Goal: Transaction & Acquisition: Purchase product/service

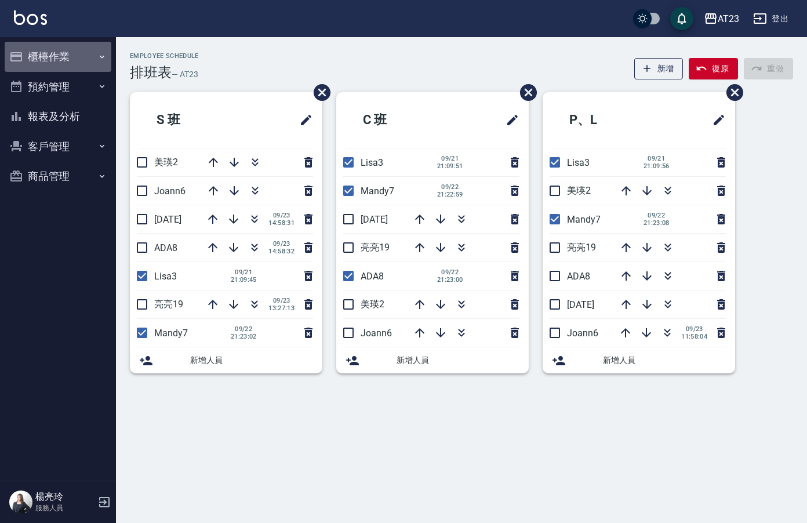
click at [56, 58] on button "櫃檯作業" at bounding box center [58, 57] width 107 height 30
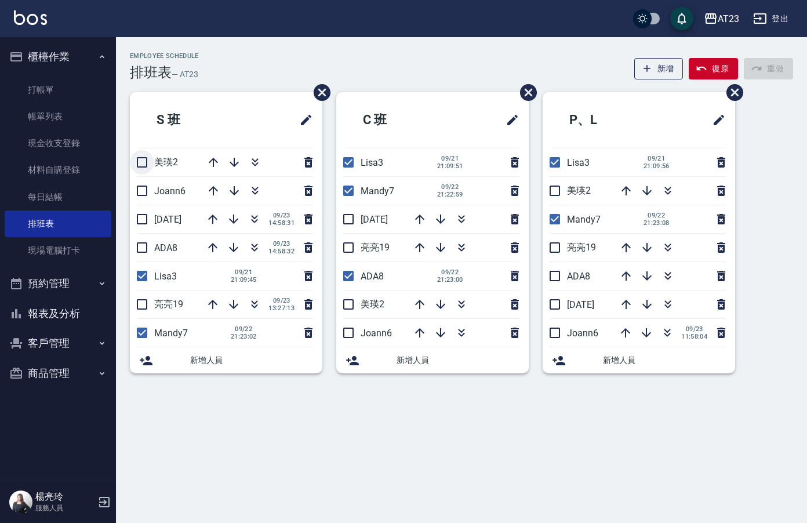
click at [145, 163] on input "checkbox" at bounding box center [142, 162] width 24 height 24
checkbox input "true"
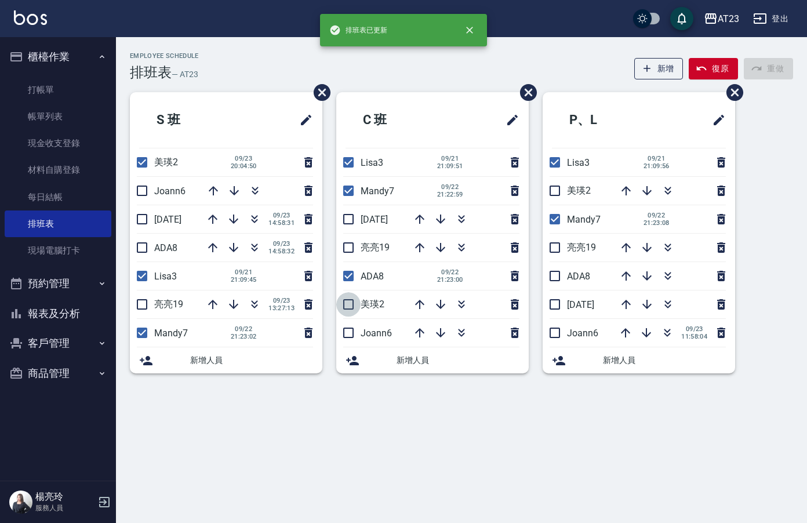
drag, startPoint x: 349, startPoint y: 303, endPoint x: 370, endPoint y: 296, distance: 22.5
click at [350, 303] on input "checkbox" at bounding box center [348, 304] width 24 height 24
checkbox input "true"
click at [551, 300] on input "checkbox" at bounding box center [555, 304] width 24 height 24
click at [555, 304] on input "checkbox" at bounding box center [555, 304] width 24 height 24
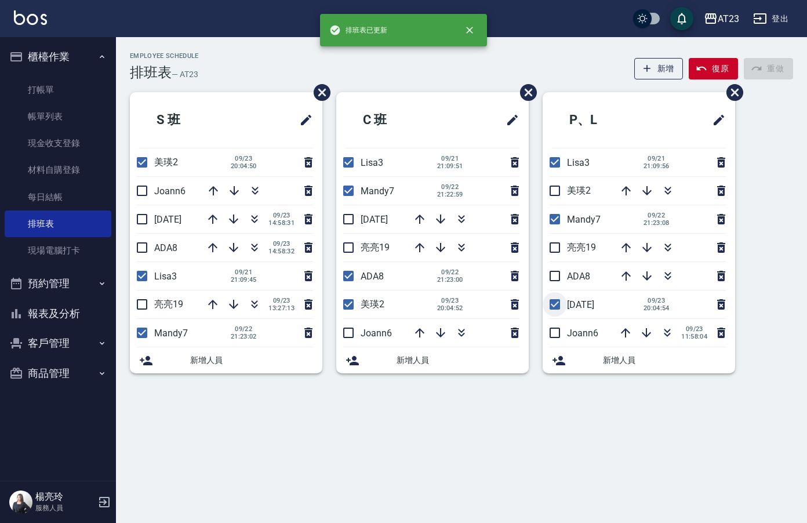
checkbox input "false"
click at [552, 188] on input "checkbox" at bounding box center [555, 191] width 24 height 24
checkbox input "true"
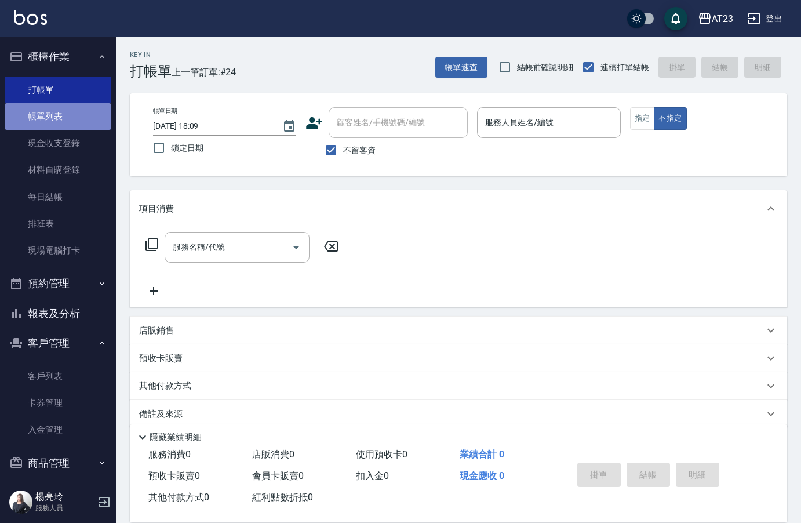
click at [57, 117] on link "帳單列表" at bounding box center [58, 116] width 107 height 27
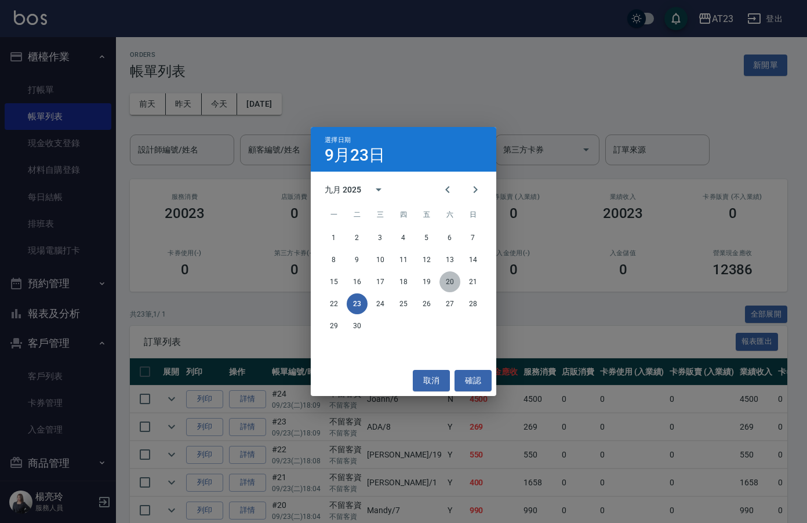
click at [443, 281] on button "20" at bounding box center [449, 281] width 21 height 21
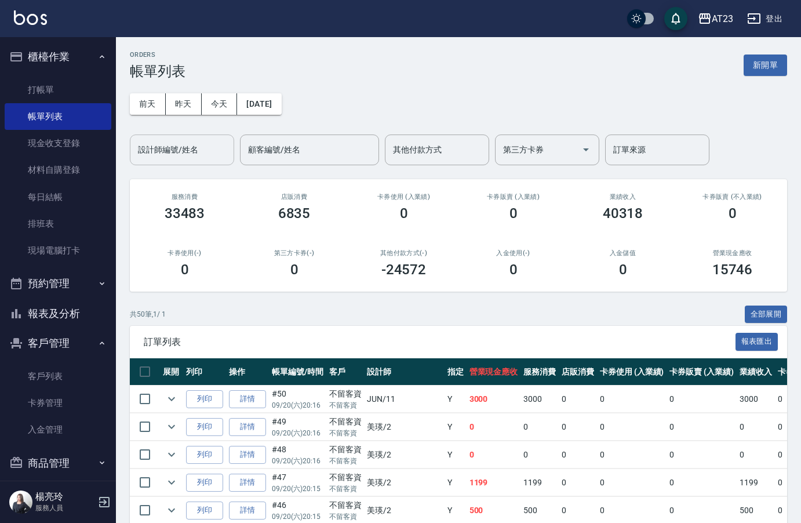
click at [196, 152] on div "設計師編號/姓名 設計師編號/姓名" at bounding box center [182, 149] width 104 height 31
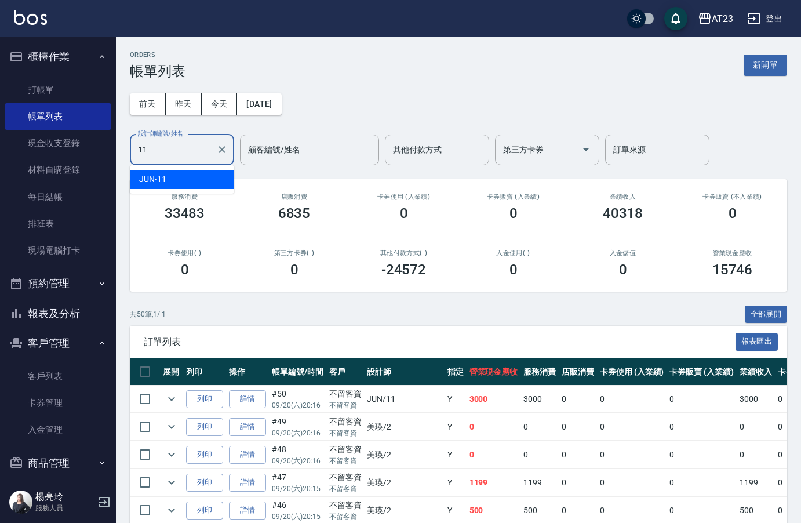
click at [190, 181] on div "JUN -11" at bounding box center [182, 179] width 104 height 19
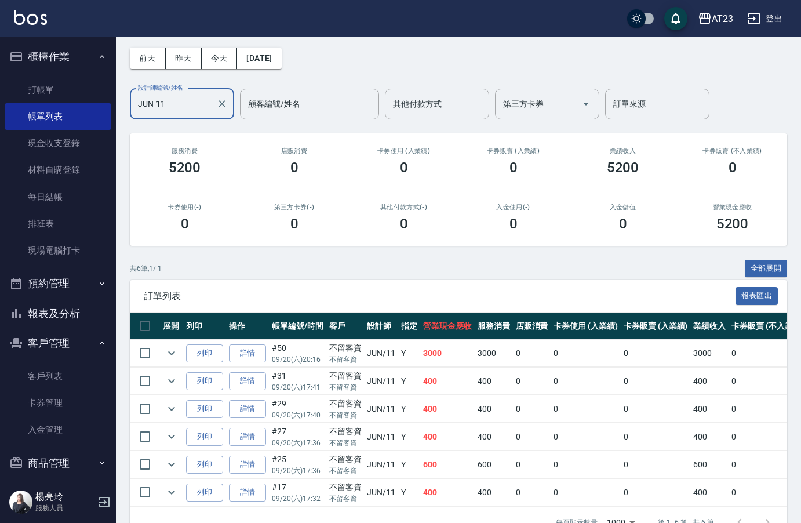
scroll to position [83, 0]
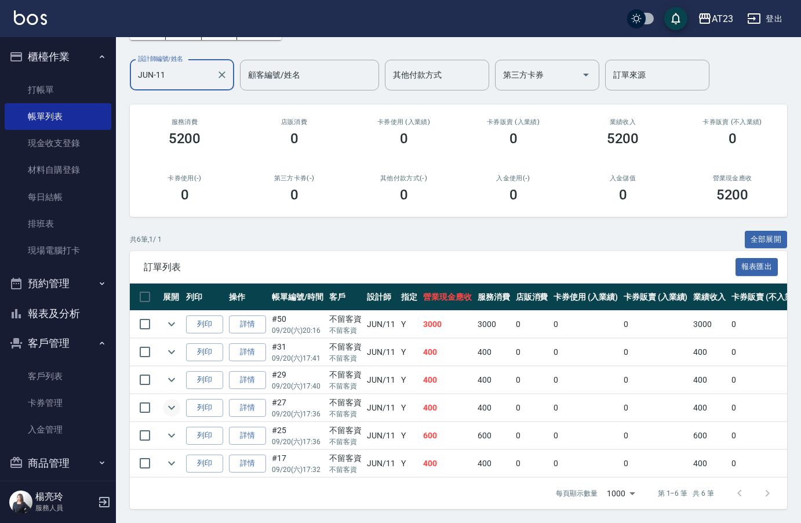
type input "JUN-11"
click at [169, 406] on icon "expand row" at bounding box center [171, 408] width 7 height 4
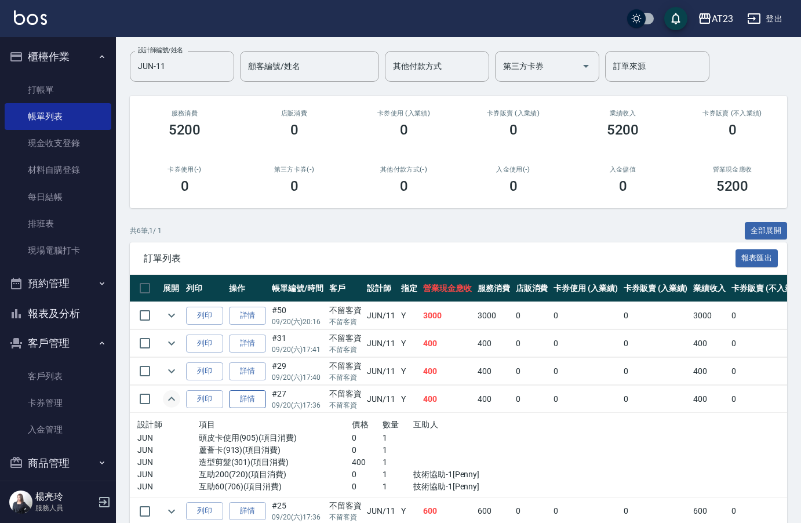
click at [244, 404] on link "詳情" at bounding box center [247, 399] width 37 height 18
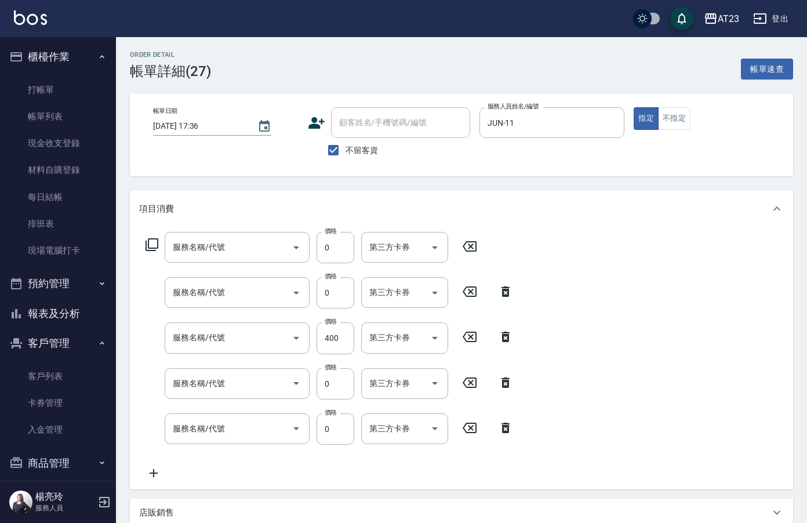
type input "[DATE] 17:36"
checkbox input "true"
type input "JUN-11"
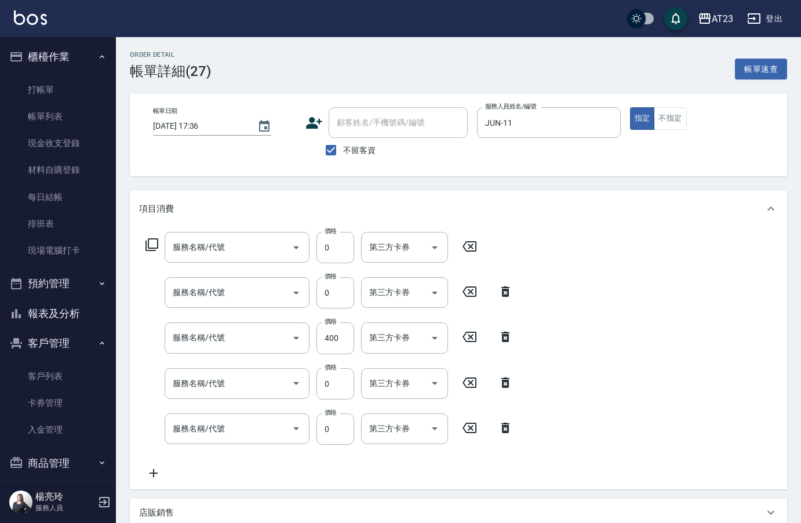
type input "互助60(706)"
type input "互助200(720)"
type input "造型剪髮(301)"
type input "蘆薈卡(913)"
type input "頭皮卡使用(905)"
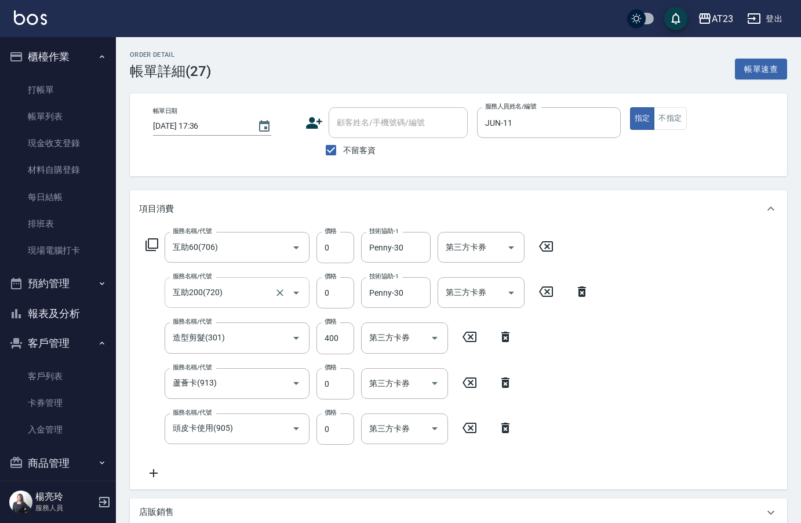
click at [225, 290] on input "互助200(720)" at bounding box center [221, 292] width 102 height 20
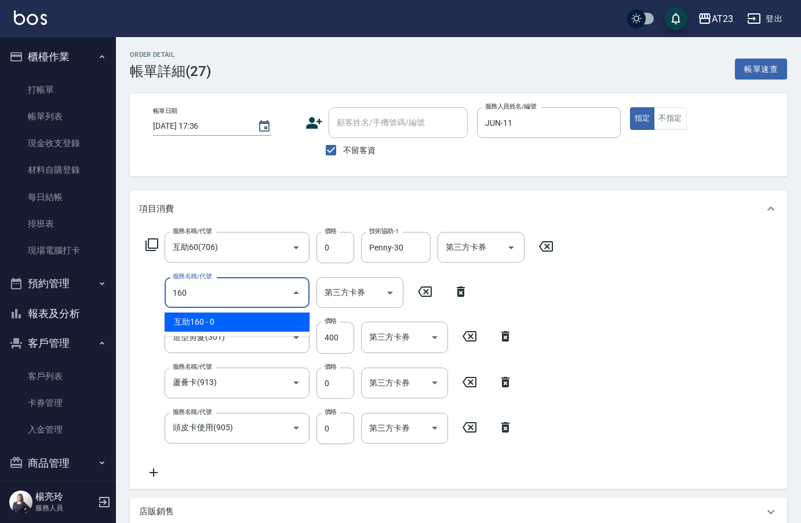
type input "互助160(716)"
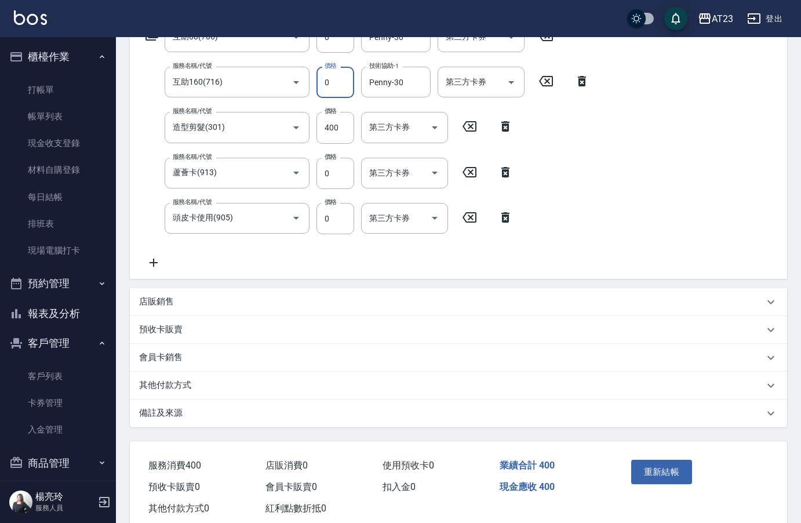
scroll to position [240, 0]
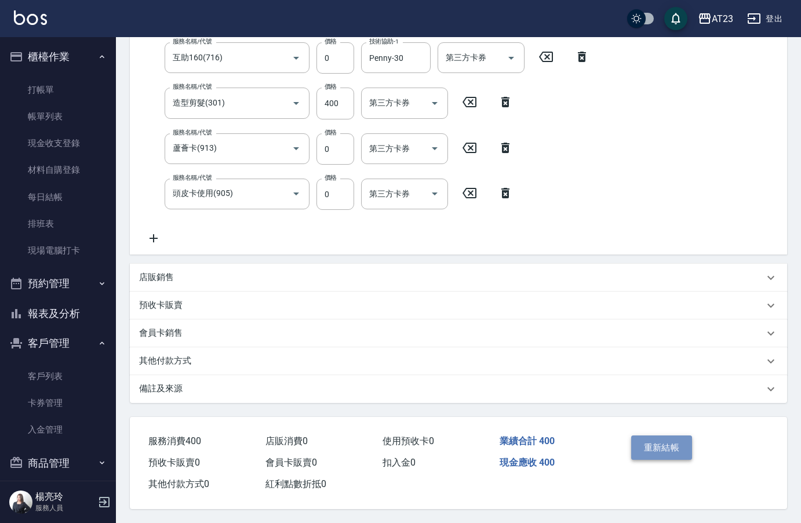
click at [649, 445] on button "重新結帳" at bounding box center [661, 447] width 61 height 24
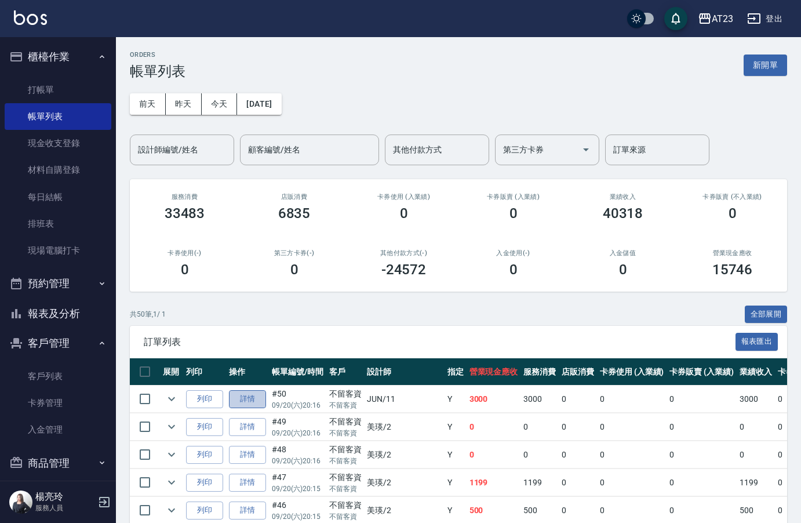
click at [250, 401] on link "詳情" at bounding box center [247, 399] width 37 height 18
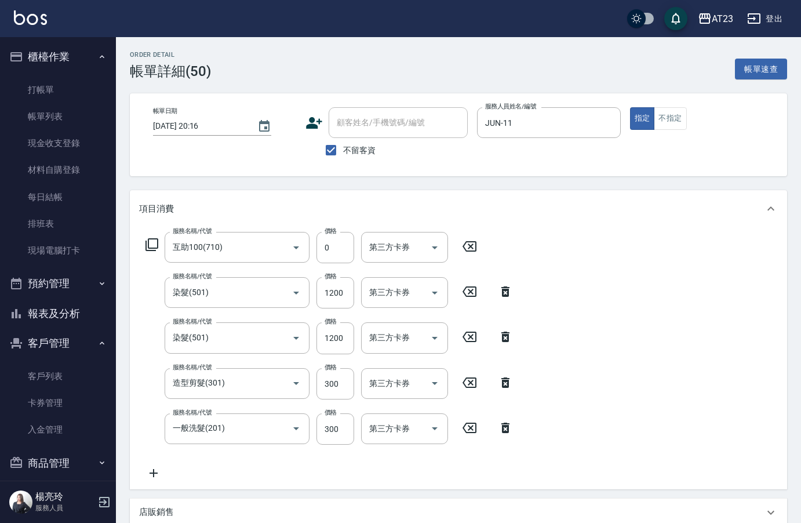
type input "[DATE] 20:16"
checkbox input "true"
type input "JUN-11"
type input "互助100(710)"
type input "染髮(501)"
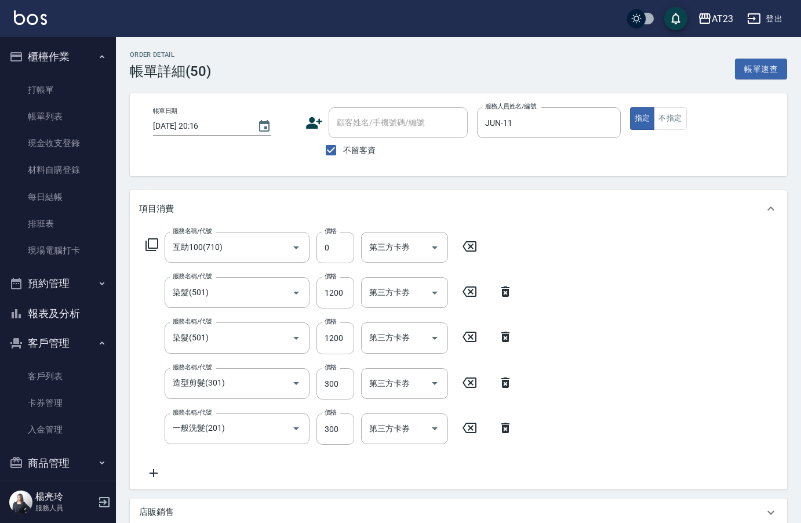
type input "染髮(501)"
type input "造型剪髮(301)"
type input "一般洗髮(201)"
click at [223, 243] on input "互助100(710)" at bounding box center [221, 247] width 102 height 20
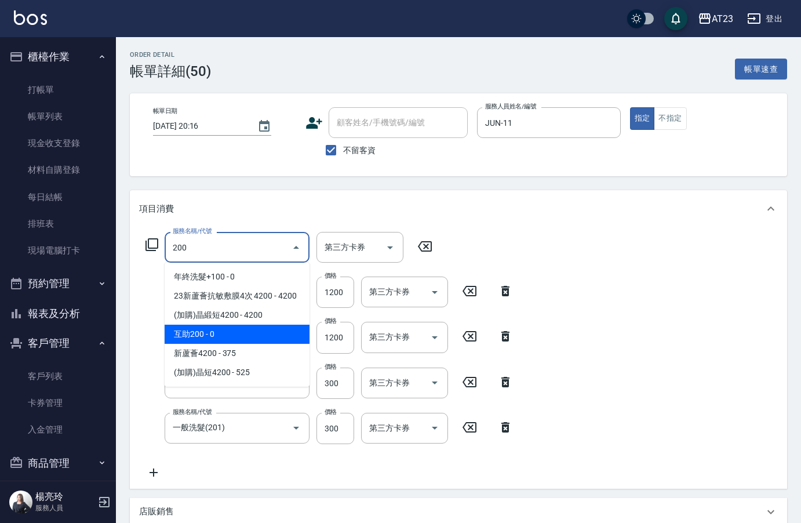
type input "互助200(720)"
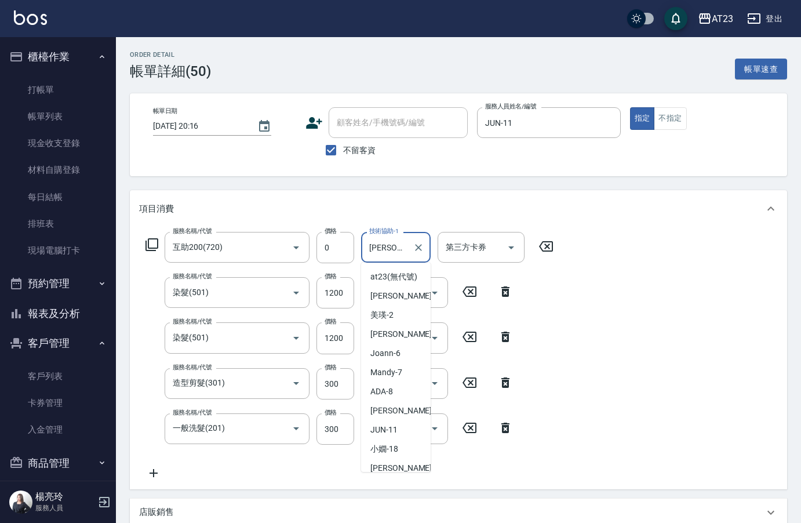
drag, startPoint x: 403, startPoint y: 248, endPoint x: 299, endPoint y: 228, distance: 106.1
click at [323, 234] on div "服務名稱/代號 互助200(720) 服務名稱/代號 價格 0 價格 技術協助-1 [PERSON_NAME]-34 技術協助-1 第三方卡券 第三方卡券" at bounding box center [349, 247] width 421 height 31
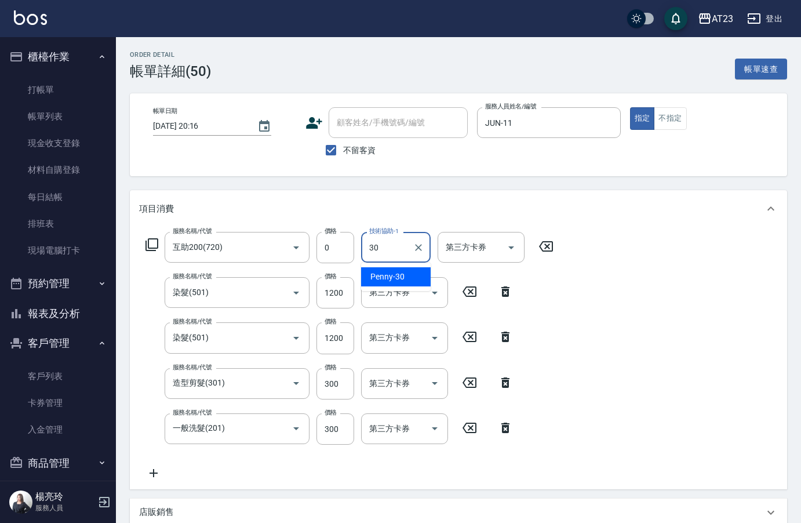
type input "Penny-30"
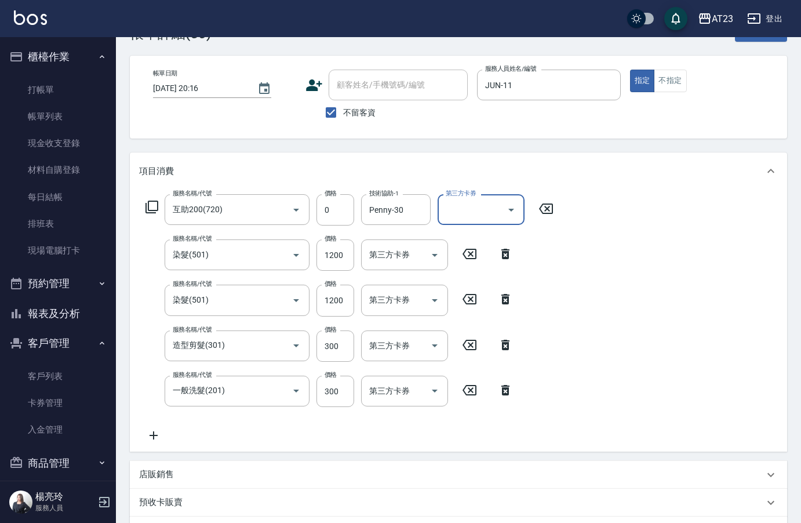
scroll to position [58, 0]
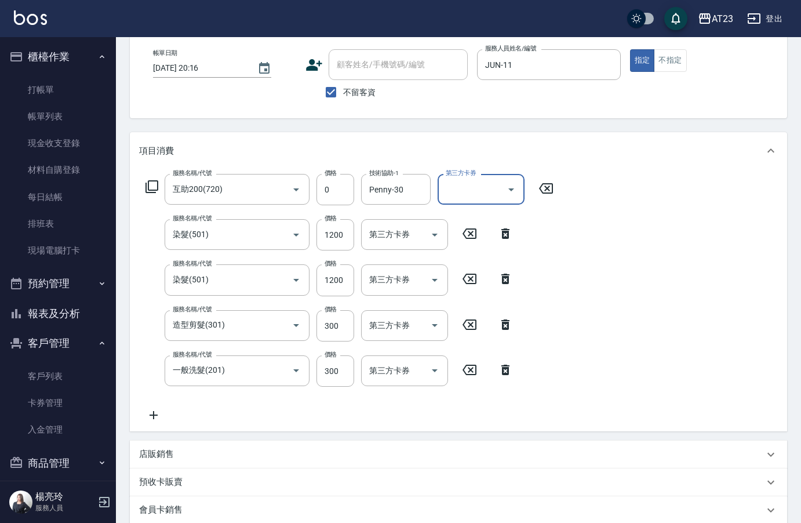
click at [147, 416] on icon at bounding box center [153, 415] width 29 height 14
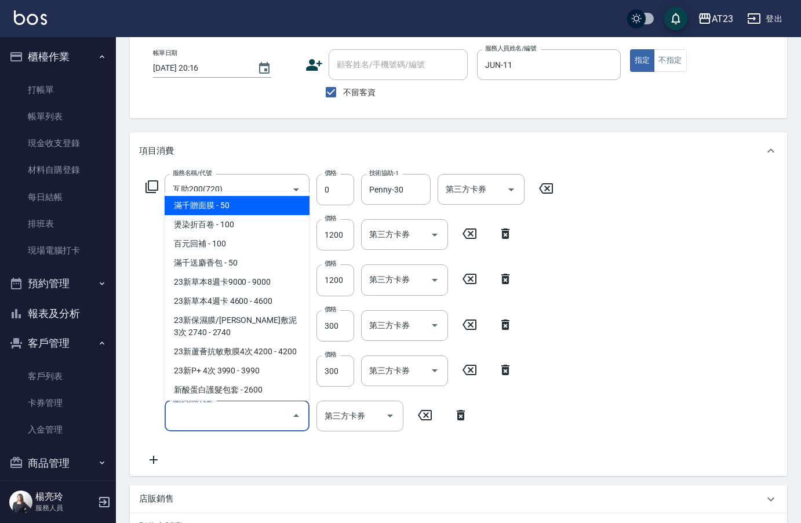
click at [195, 420] on input "服務名稱/代號" at bounding box center [228, 416] width 117 height 20
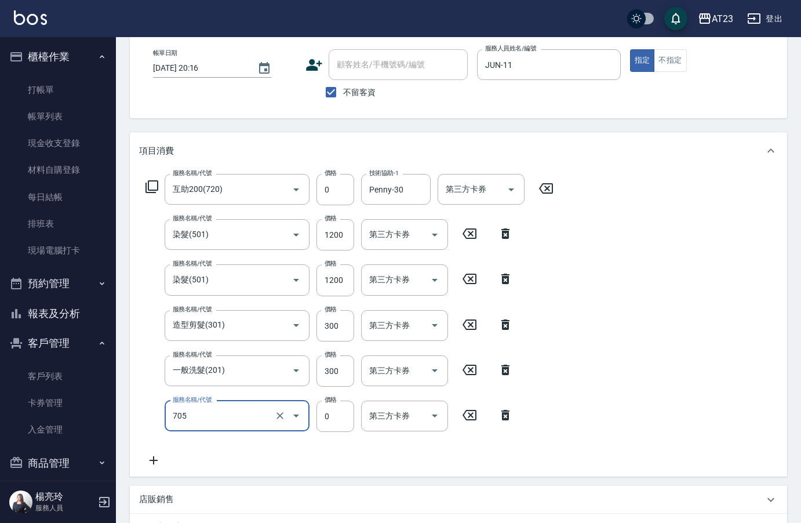
type input "互助50(705)"
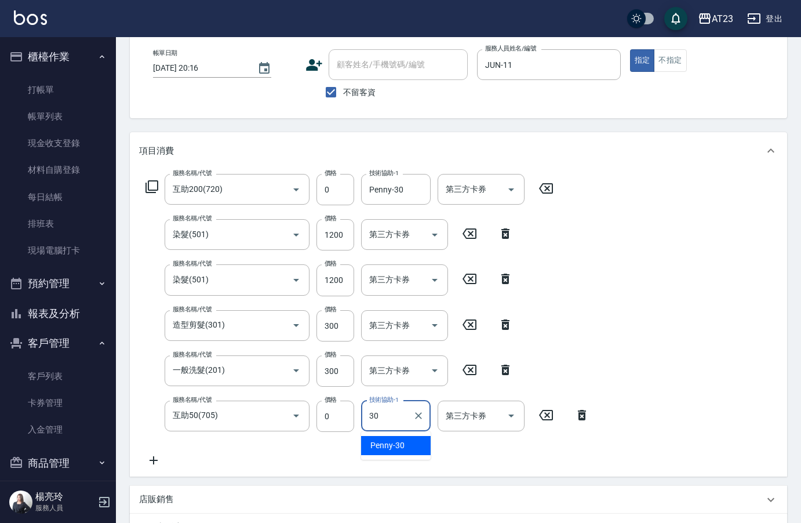
type input "Penny-30"
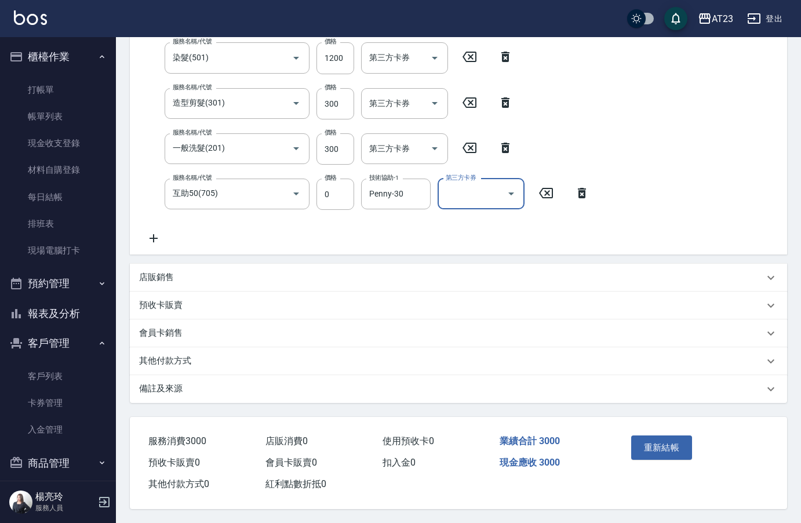
scroll to position [285, 0]
click at [653, 444] on button "重新結帳" at bounding box center [661, 447] width 61 height 24
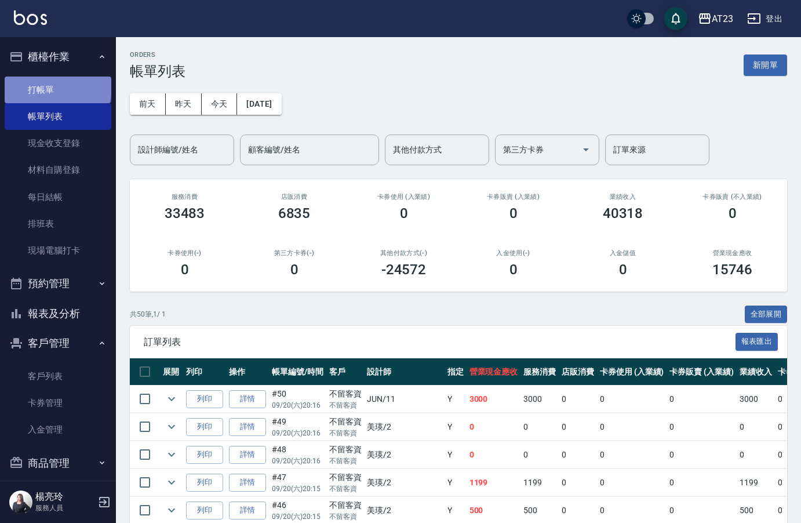
click at [57, 88] on link "打帳單" at bounding box center [58, 90] width 107 height 27
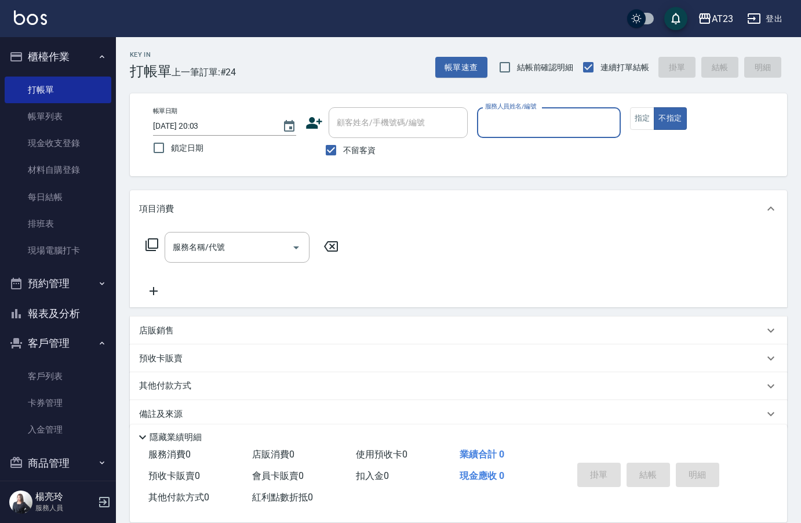
click at [501, 135] on div "服務人員姓名/編號" at bounding box center [548, 122] width 143 height 31
click at [557, 114] on input "服務人員姓名/編號" at bounding box center [548, 122] width 133 height 20
type input "[PERSON_NAME]-19"
type button "false"
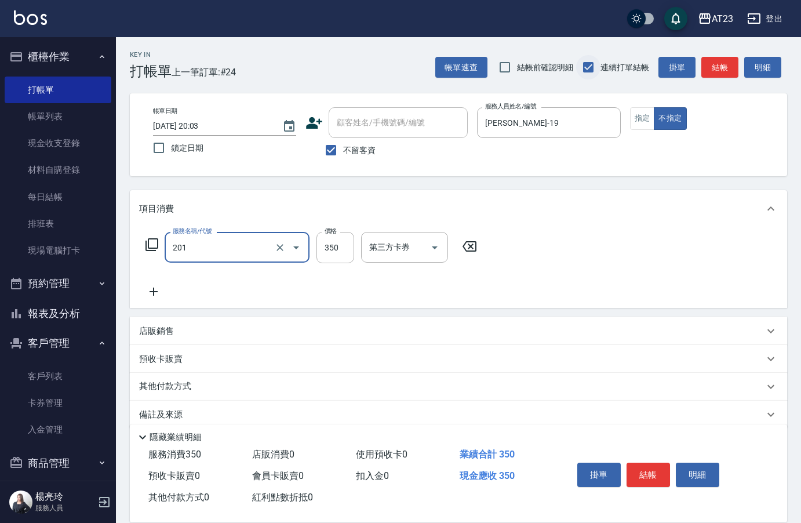
type input "一般洗髮(201)"
click at [661, 469] on button "結帳" at bounding box center [648, 475] width 43 height 24
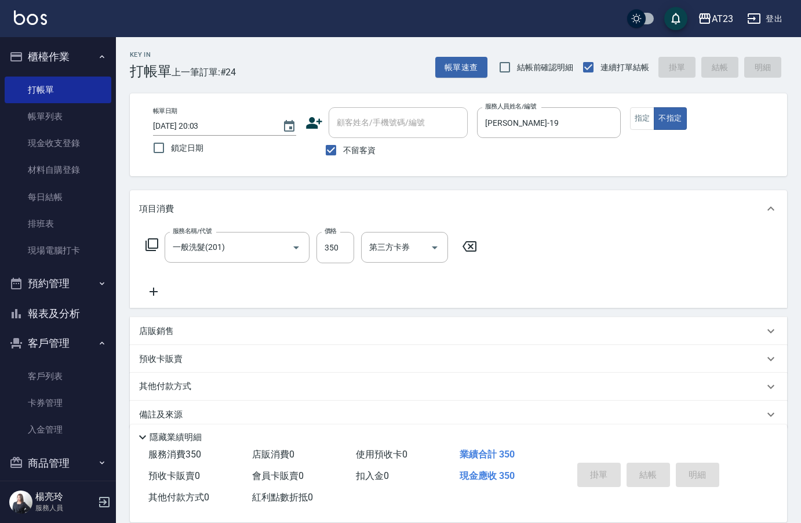
type input "[DATE] 20:04"
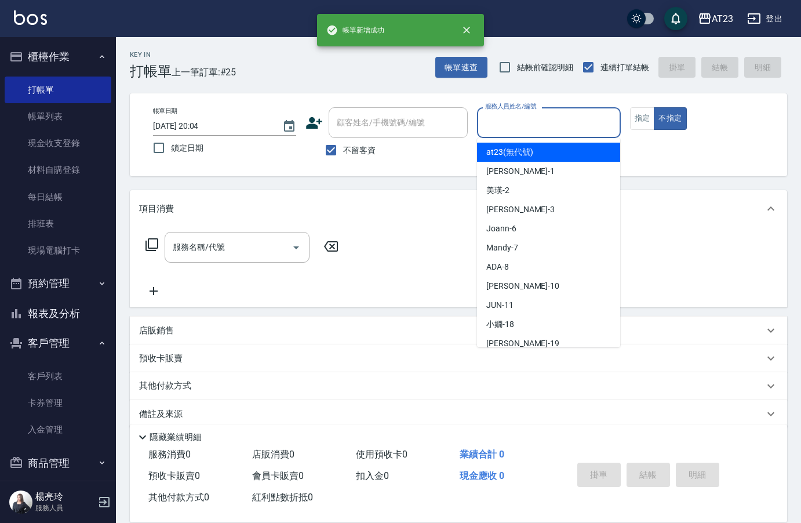
click at [576, 123] on input "服務人員姓名/編號" at bounding box center [548, 122] width 133 height 20
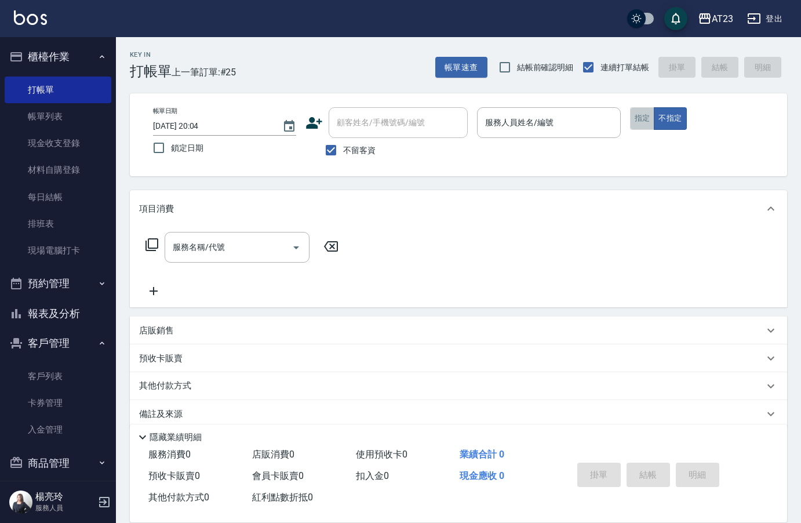
click at [645, 121] on button "指定" at bounding box center [642, 118] width 25 height 23
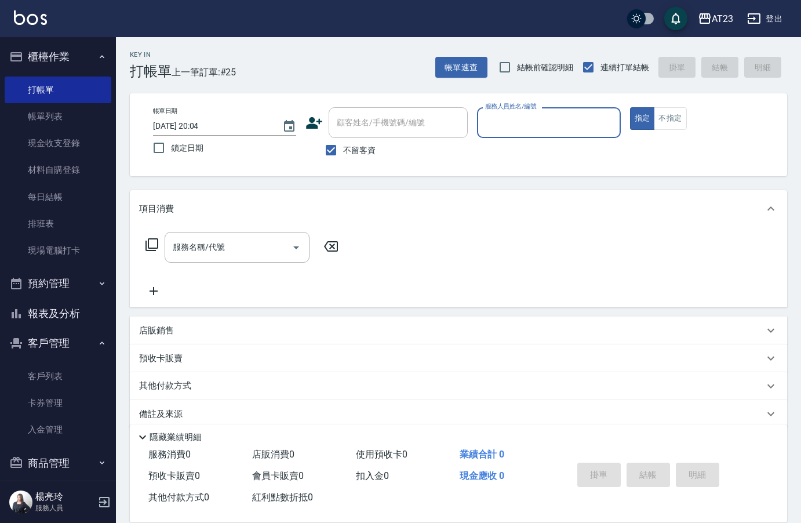
click at [546, 124] on input "服務人員姓名/編號" at bounding box center [548, 122] width 133 height 20
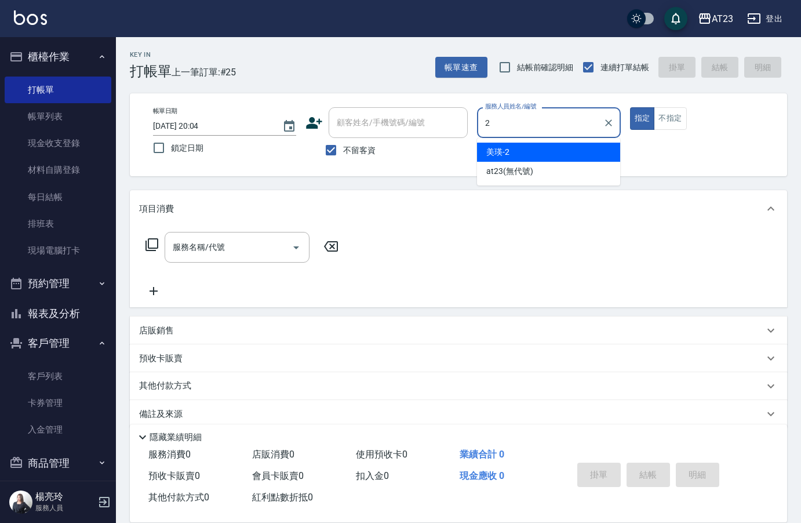
type input "美瑛-2"
type button "true"
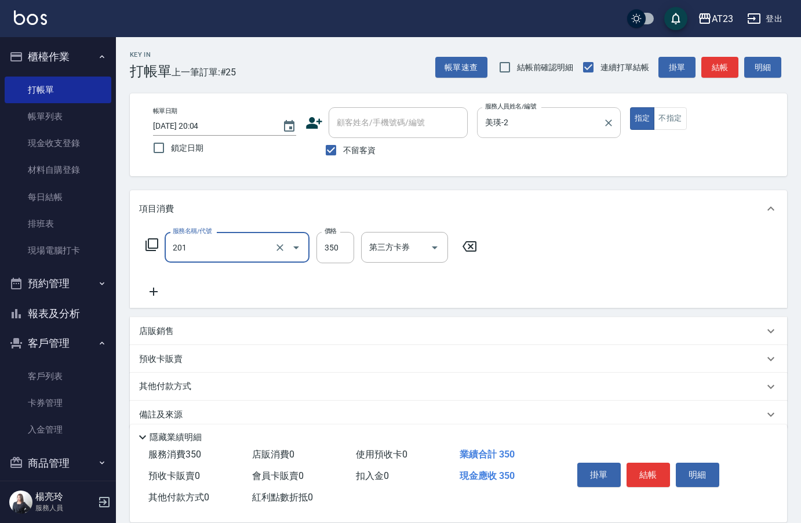
type input "一般洗髮(201)"
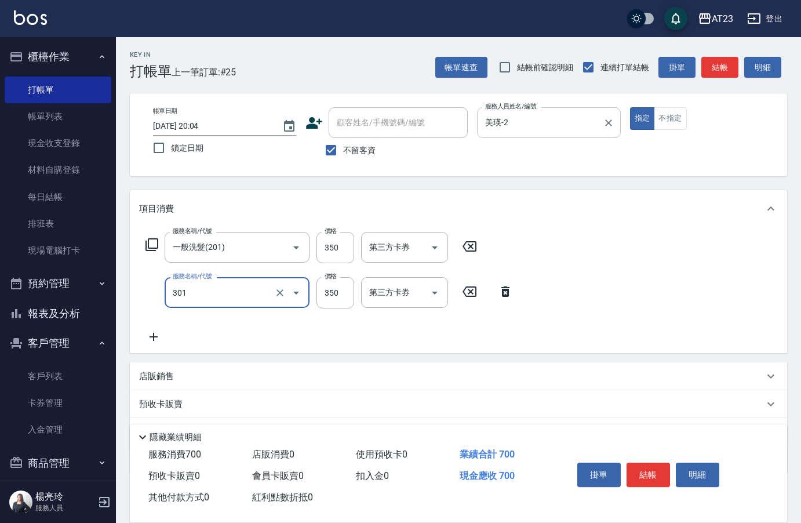
type input "造型剪髮(301)"
type input "500"
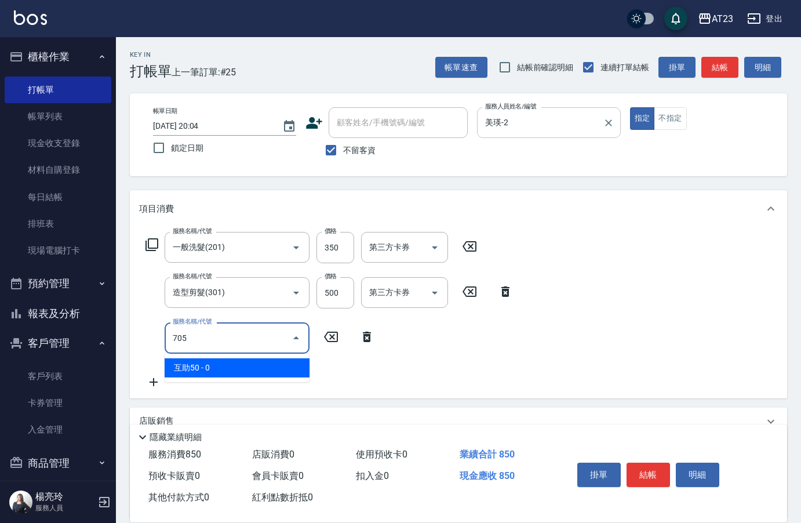
type input "互助50(705)"
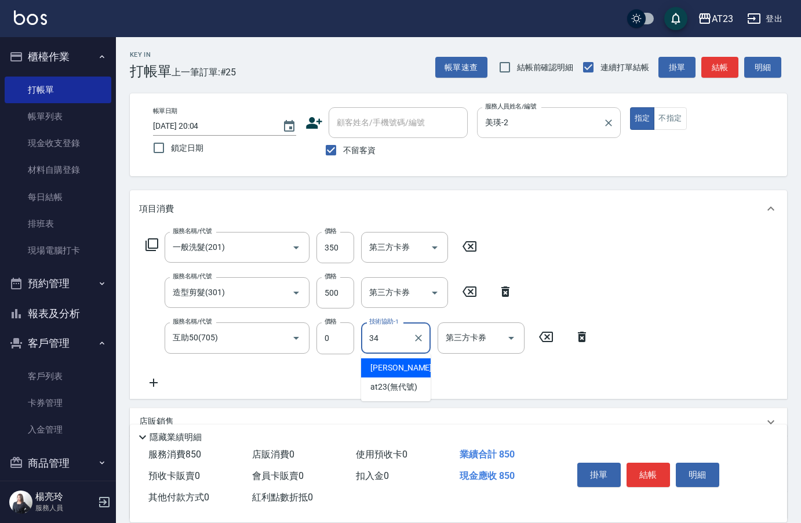
type input "[PERSON_NAME]-34"
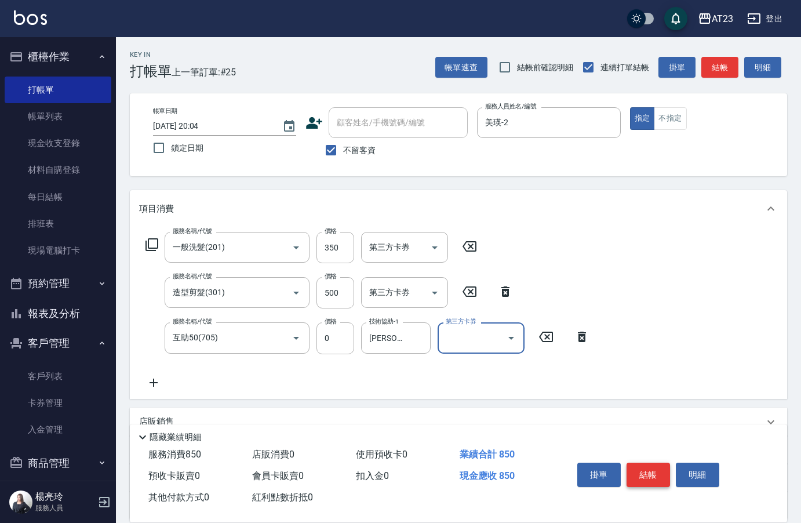
click at [645, 459] on div "掛單 結帳 明細" at bounding box center [648, 476] width 151 height 37
click at [660, 478] on button "結帳" at bounding box center [648, 475] width 43 height 24
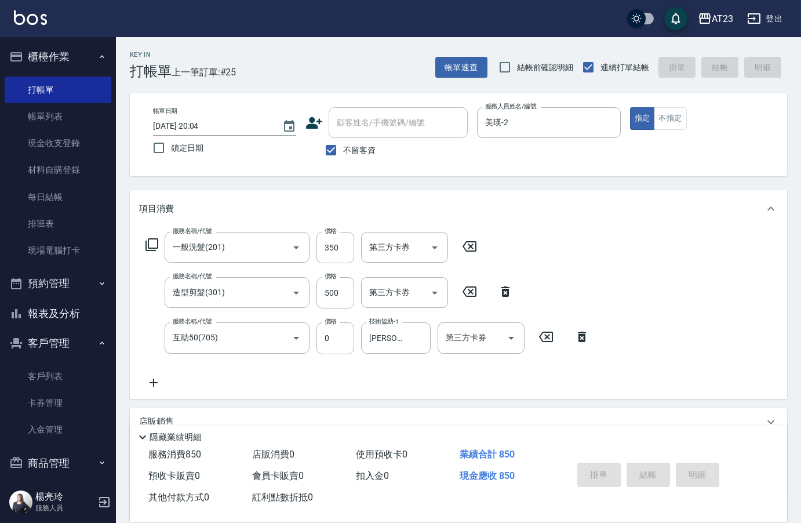
type input "[DATE] 20:05"
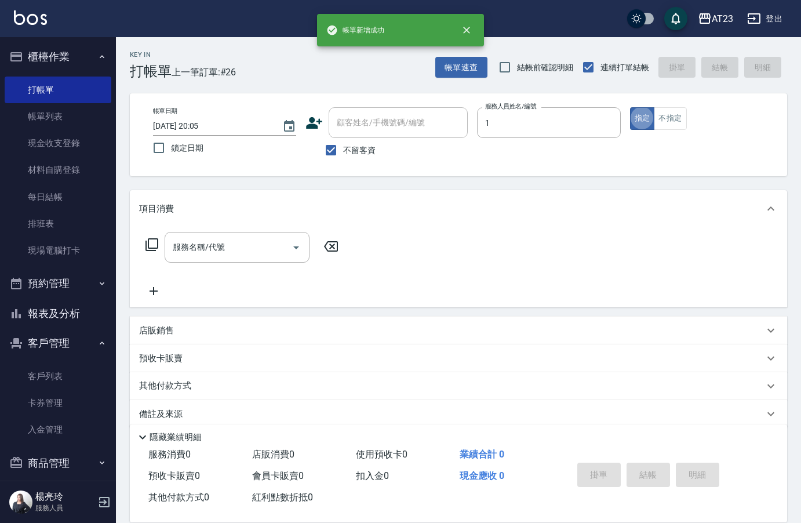
type input "[PERSON_NAME]-1"
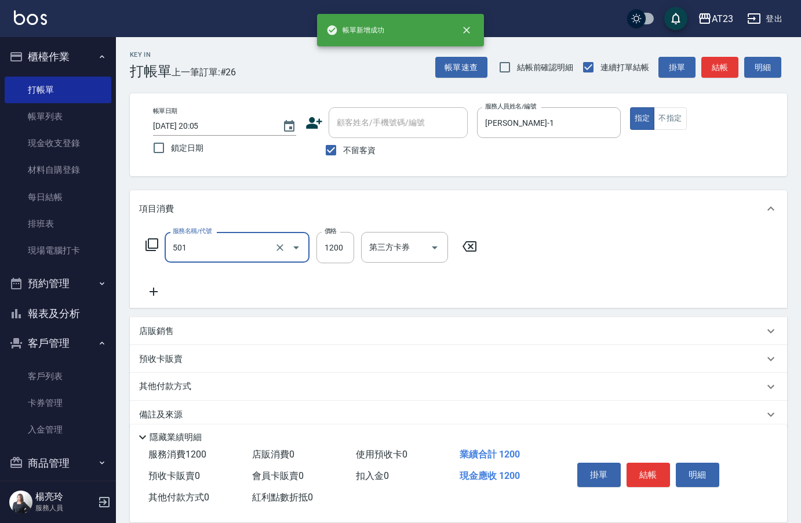
type input "染髮(501)"
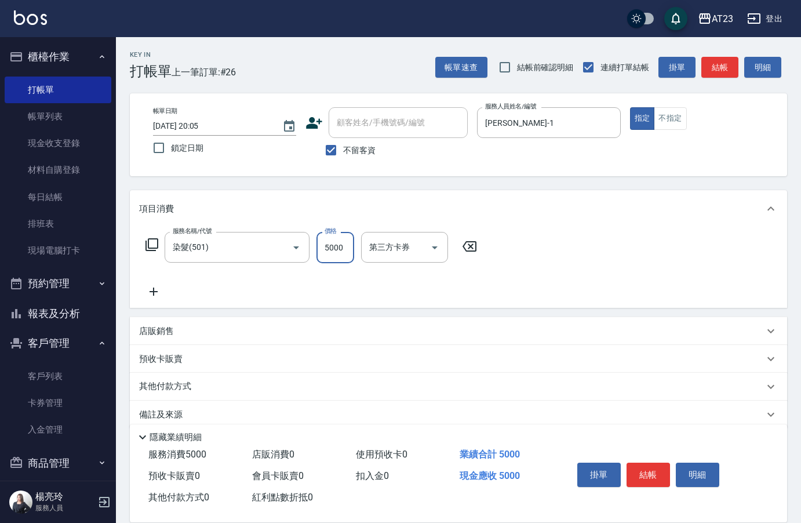
type input "5000"
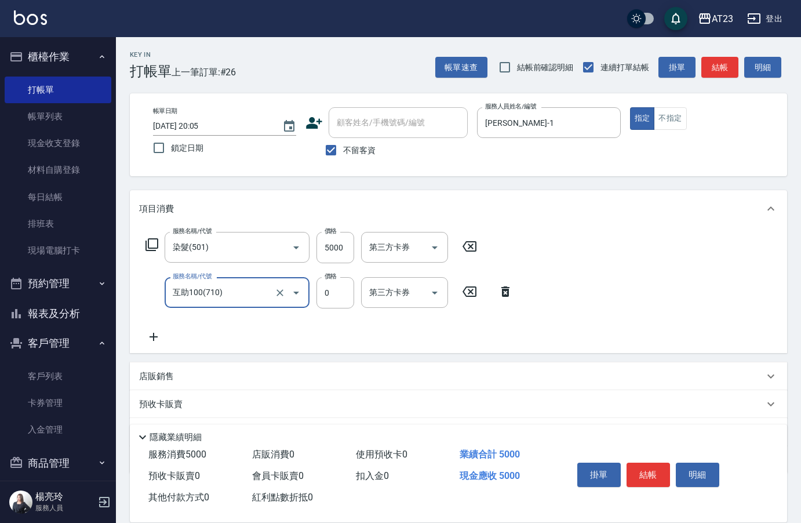
type input "互助100(710)"
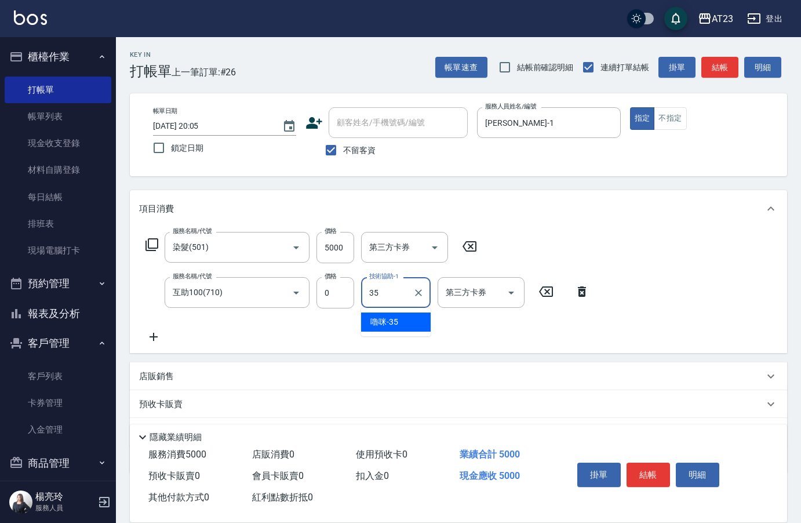
type input "嚕咪-35"
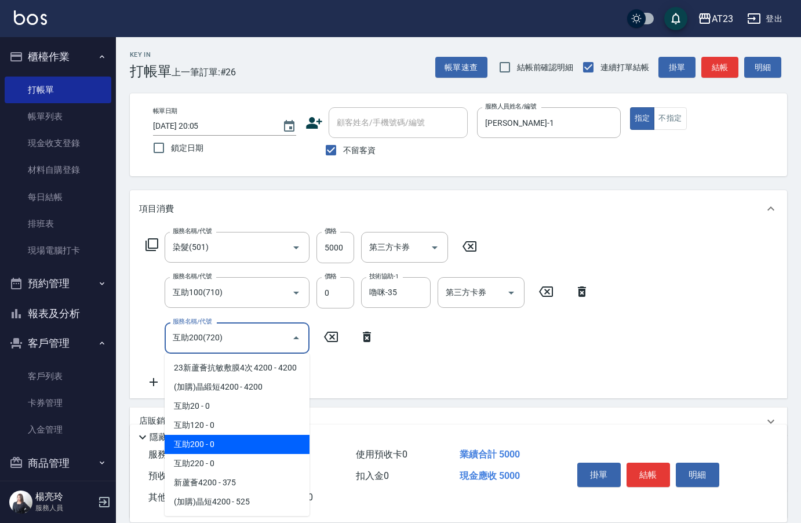
type input "互助200(720)"
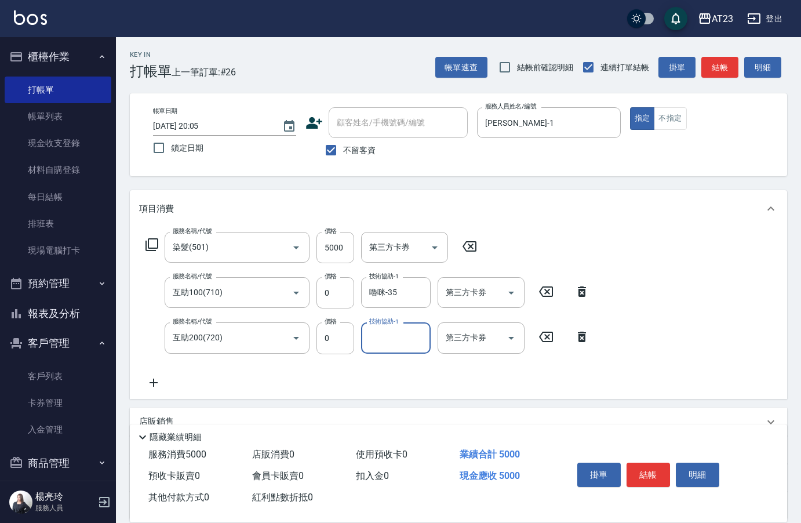
type input "3"
type input "Penny-30"
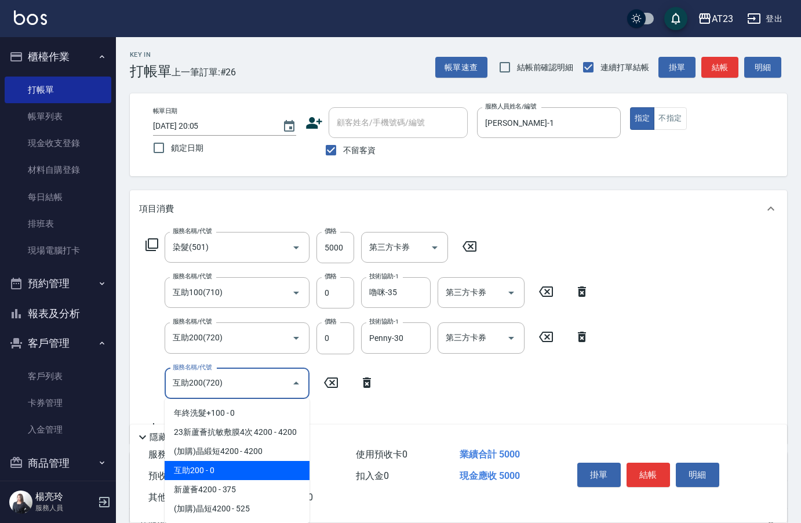
type input "互助200(720)"
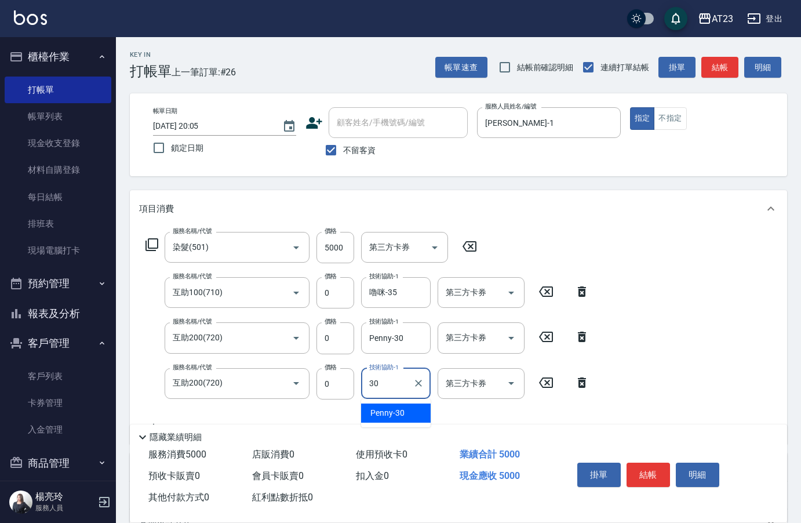
type input "Penny-30"
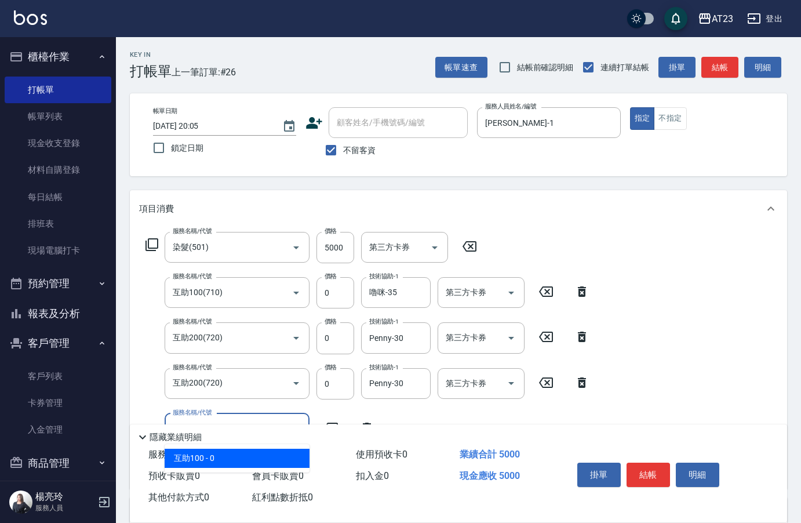
type input "互助100(710)"
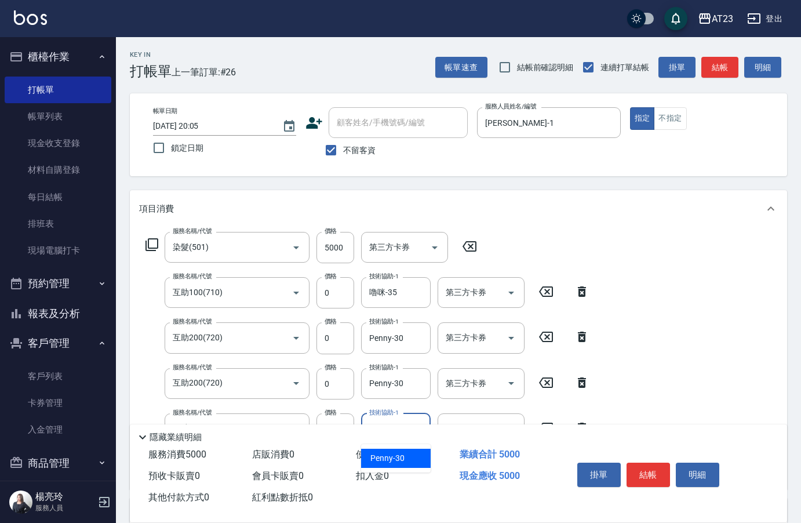
type input "Penny-30"
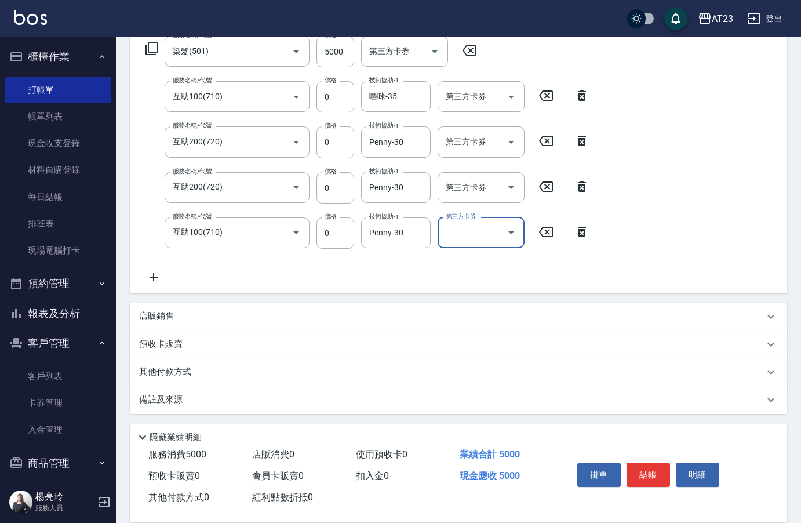
scroll to position [198, 0]
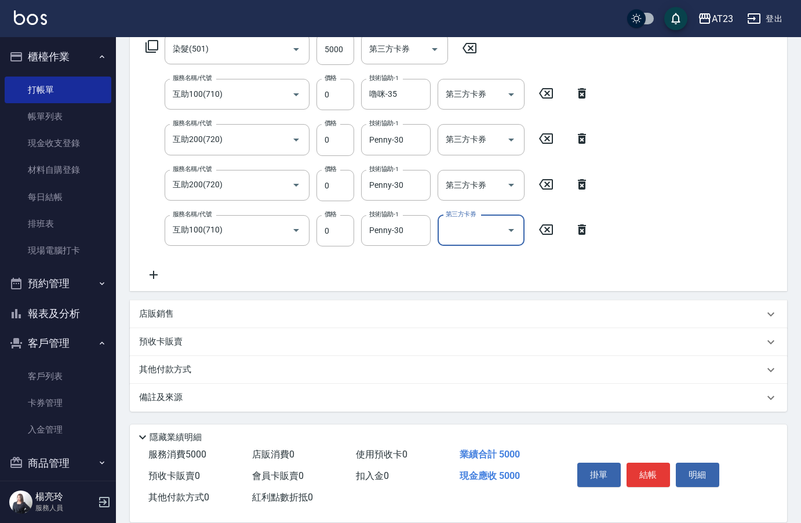
click at [174, 366] on p "其他付款方式" at bounding box center [168, 369] width 58 height 13
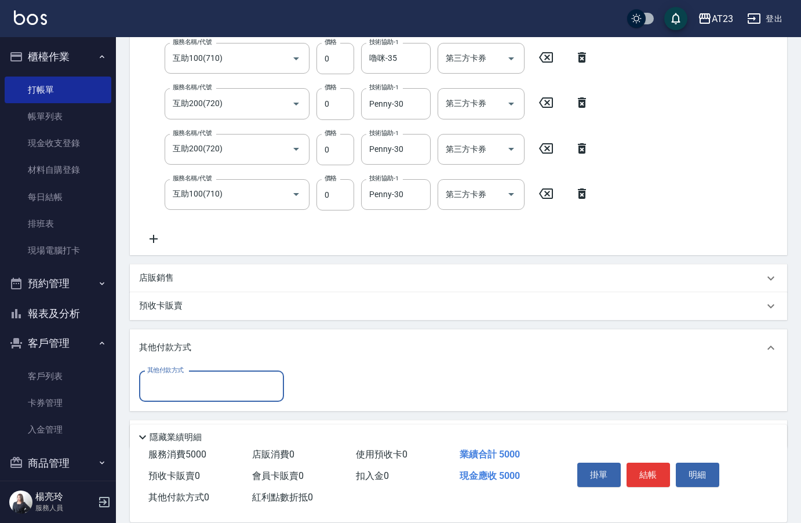
scroll to position [260, 0]
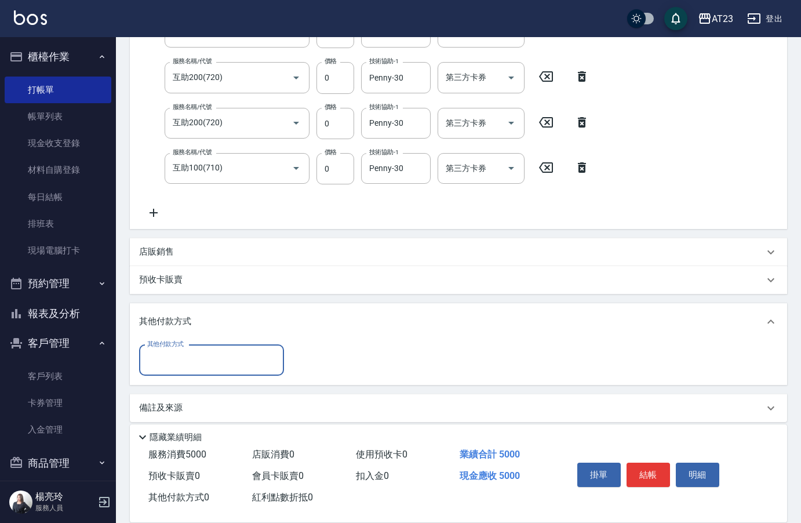
click at [183, 364] on input "其他付款方式" at bounding box center [211, 360] width 134 height 20
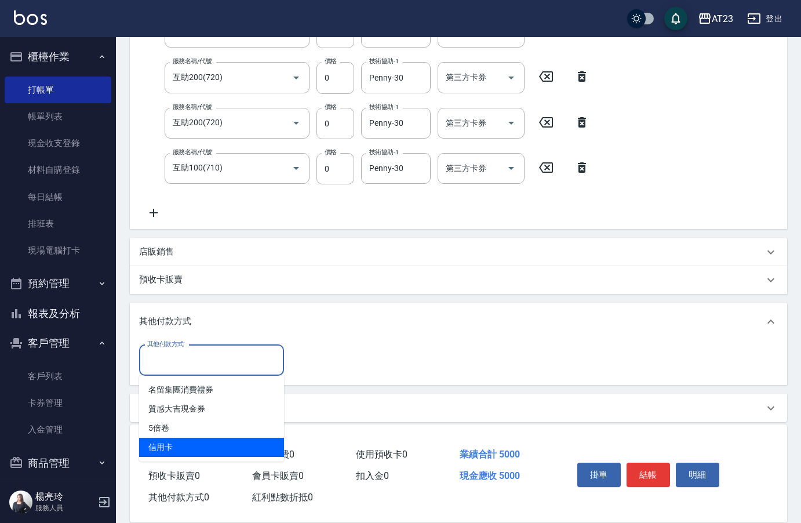
click at [190, 441] on span "信用卡" at bounding box center [211, 447] width 145 height 19
type input "信用卡"
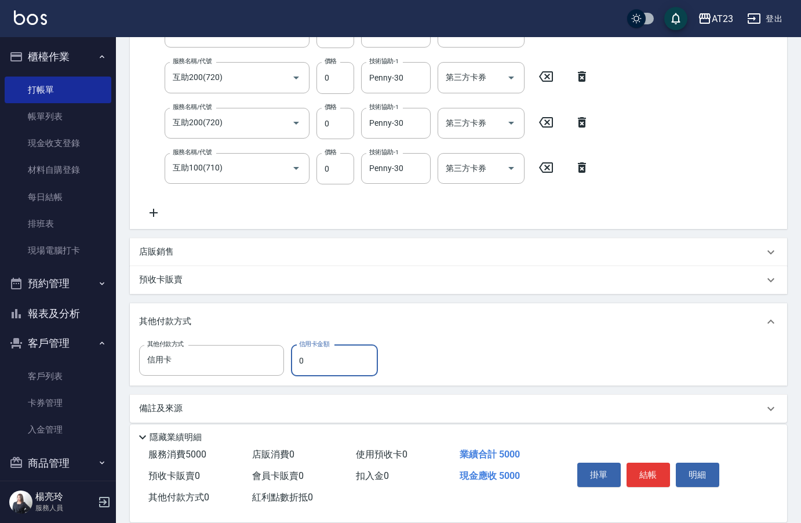
drag, startPoint x: 308, startPoint y: 364, endPoint x: 298, endPoint y: 366, distance: 10.0
click at [298, 366] on input "0" at bounding box center [334, 360] width 87 height 31
type input "5000"
click at [655, 475] on button "結帳" at bounding box center [648, 475] width 43 height 24
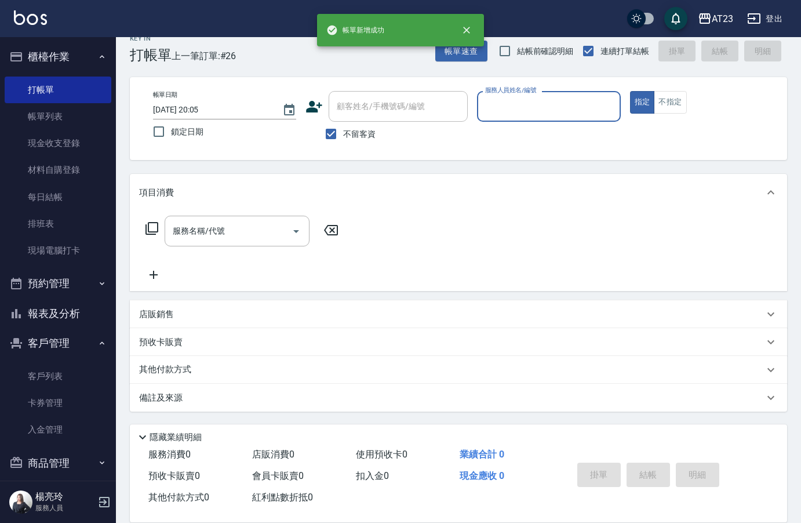
scroll to position [16, 0]
